Goal: Information Seeking & Learning: Find specific fact

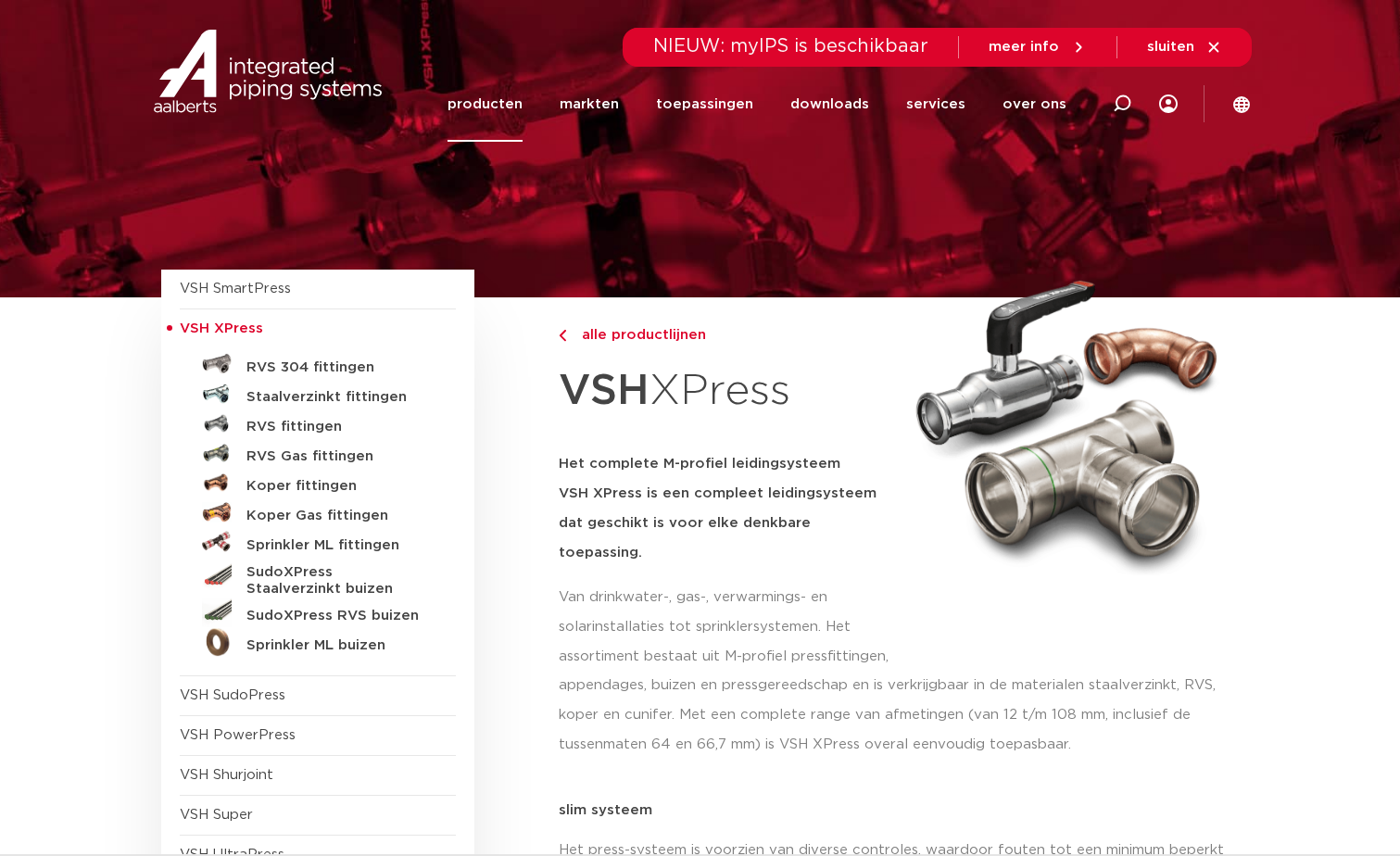
click at [322, 394] on h5 "Staalverzinkt fittingen" at bounding box center [338, 397] width 184 height 17
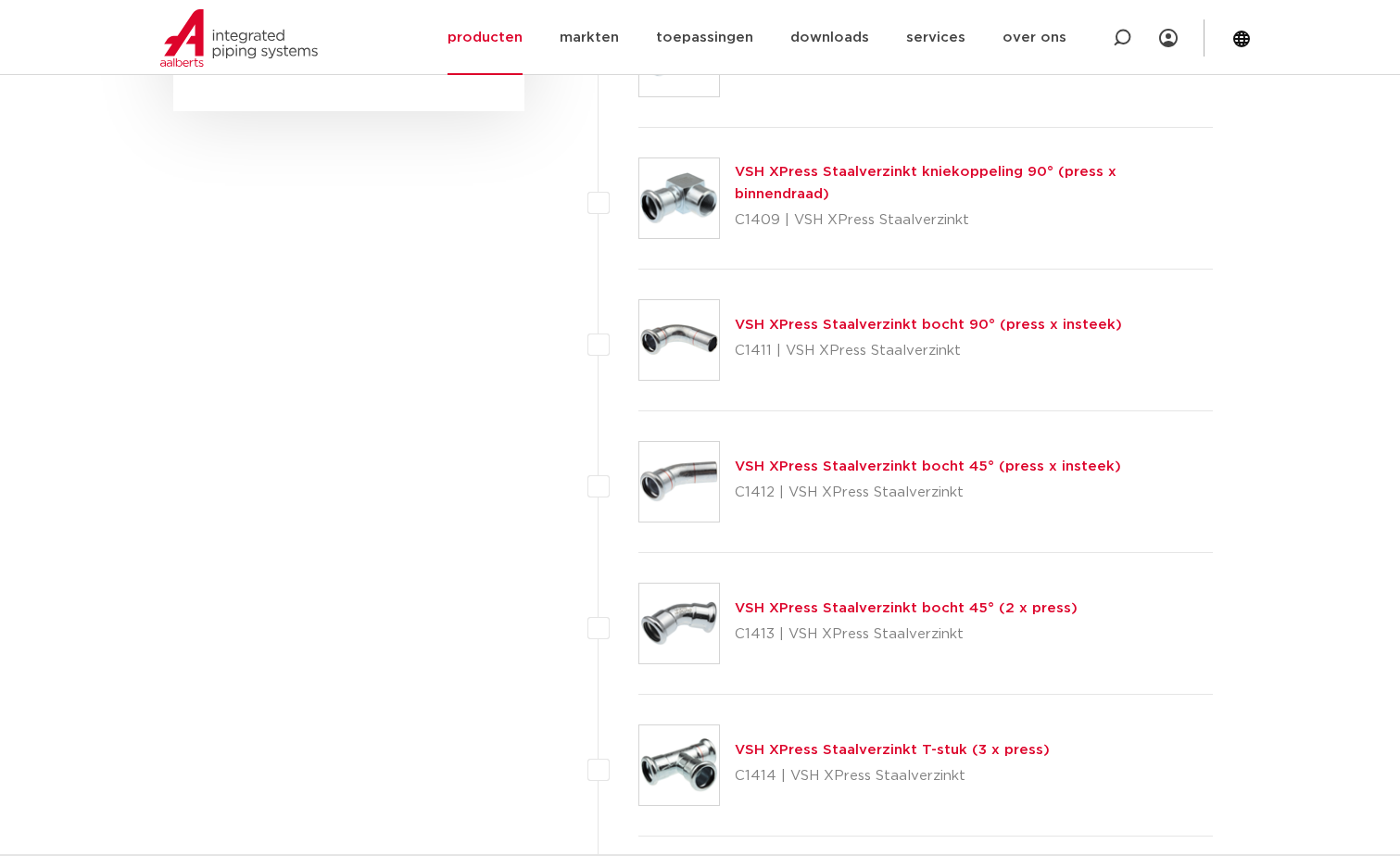
scroll to position [1390, 0]
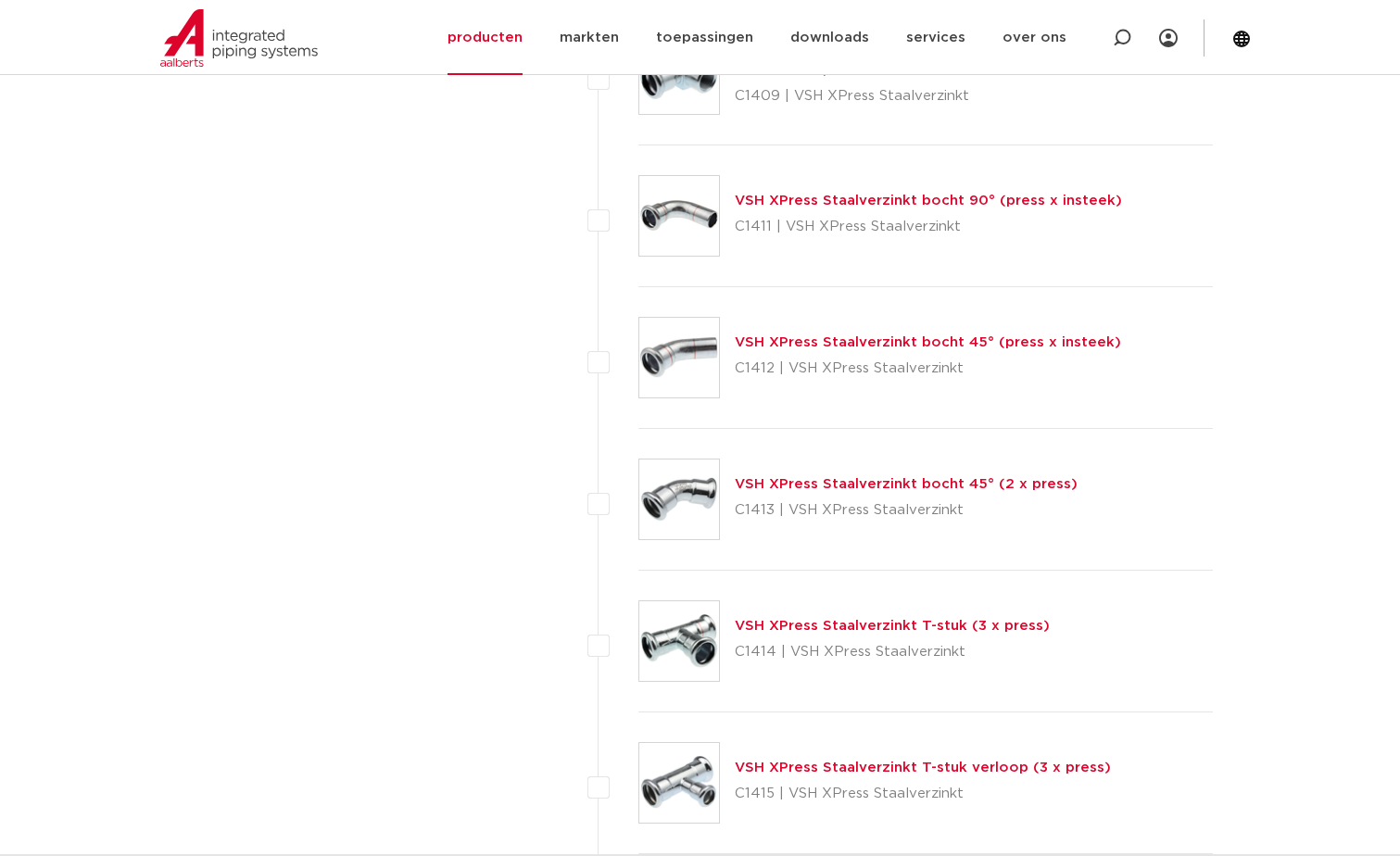
click at [904, 341] on link "VSH XPress Staalverzinkt bocht 45° (press x insteek)" at bounding box center [928, 342] width 386 height 14
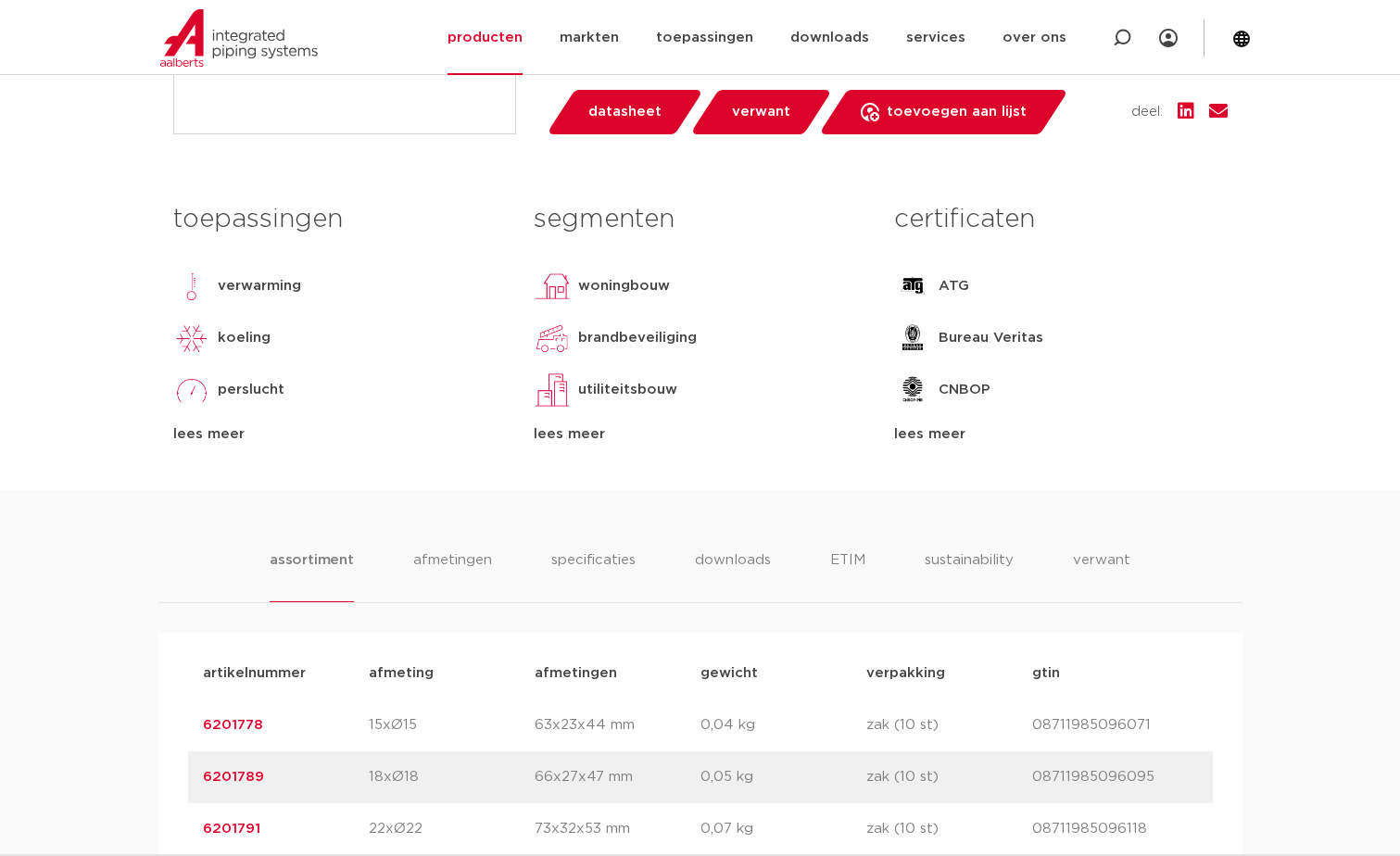
scroll to position [1112, 0]
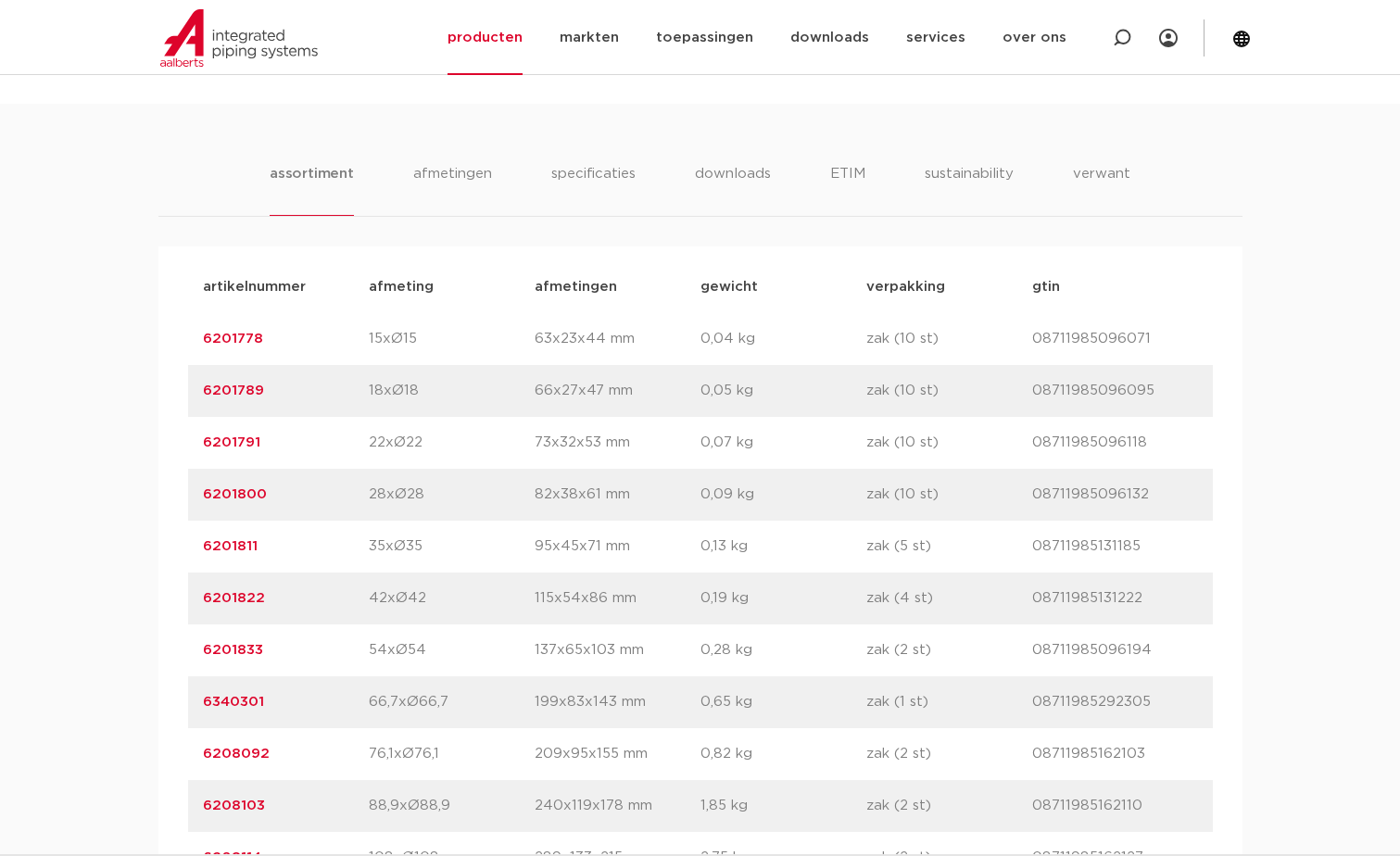
drag, startPoint x: 272, startPoint y: 606, endPoint x: 198, endPoint y: 596, distance: 74.7
click at [198, 596] on div "artikelnummer 6201822 afmeting 42xØ42 afmetingen 115x54x86 mm gewicht 0,19 kg v…" at bounding box center [701, 598] width 1025 height 52
drag, startPoint x: 198, startPoint y: 596, endPoint x: 236, endPoint y: 602, distance: 38.5
copy link "6201822"
